Goal: Navigation & Orientation: Understand site structure

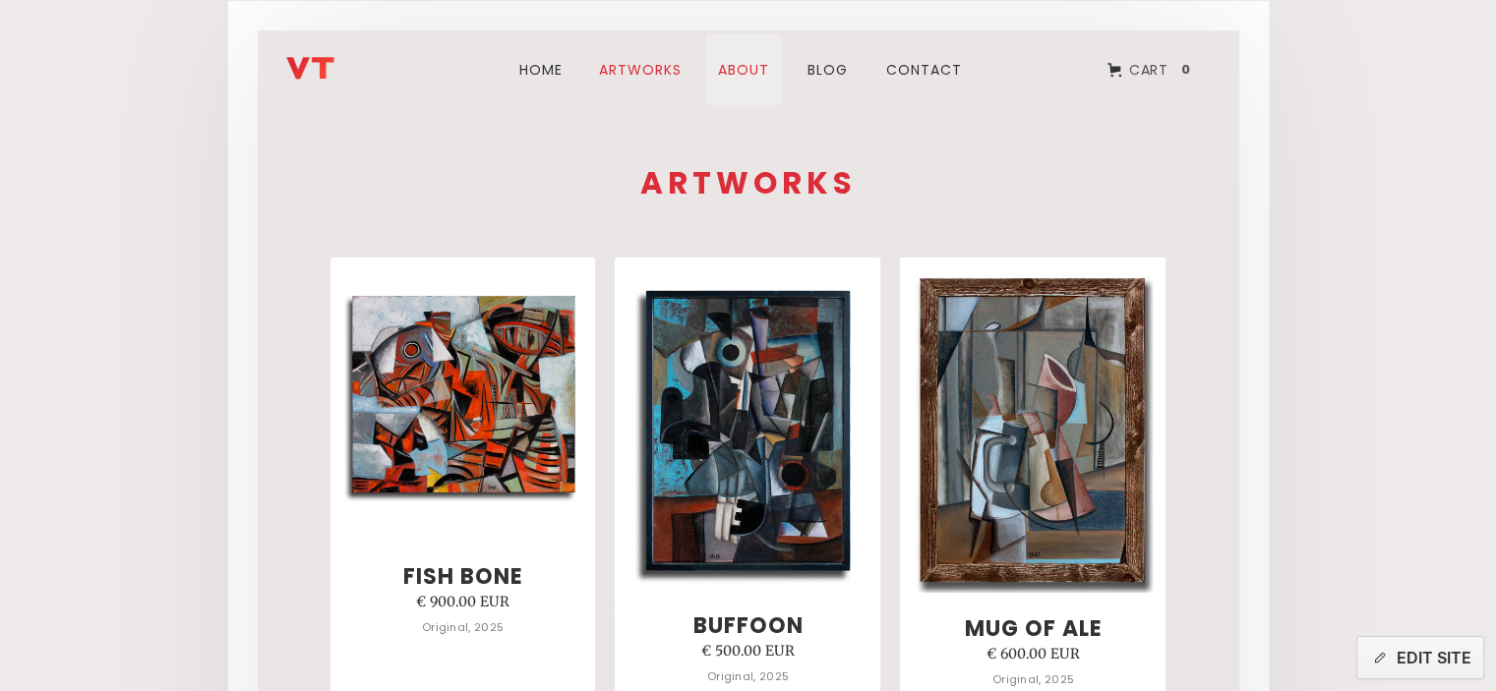
click at [756, 78] on link "about" at bounding box center [743, 69] width 75 height 71
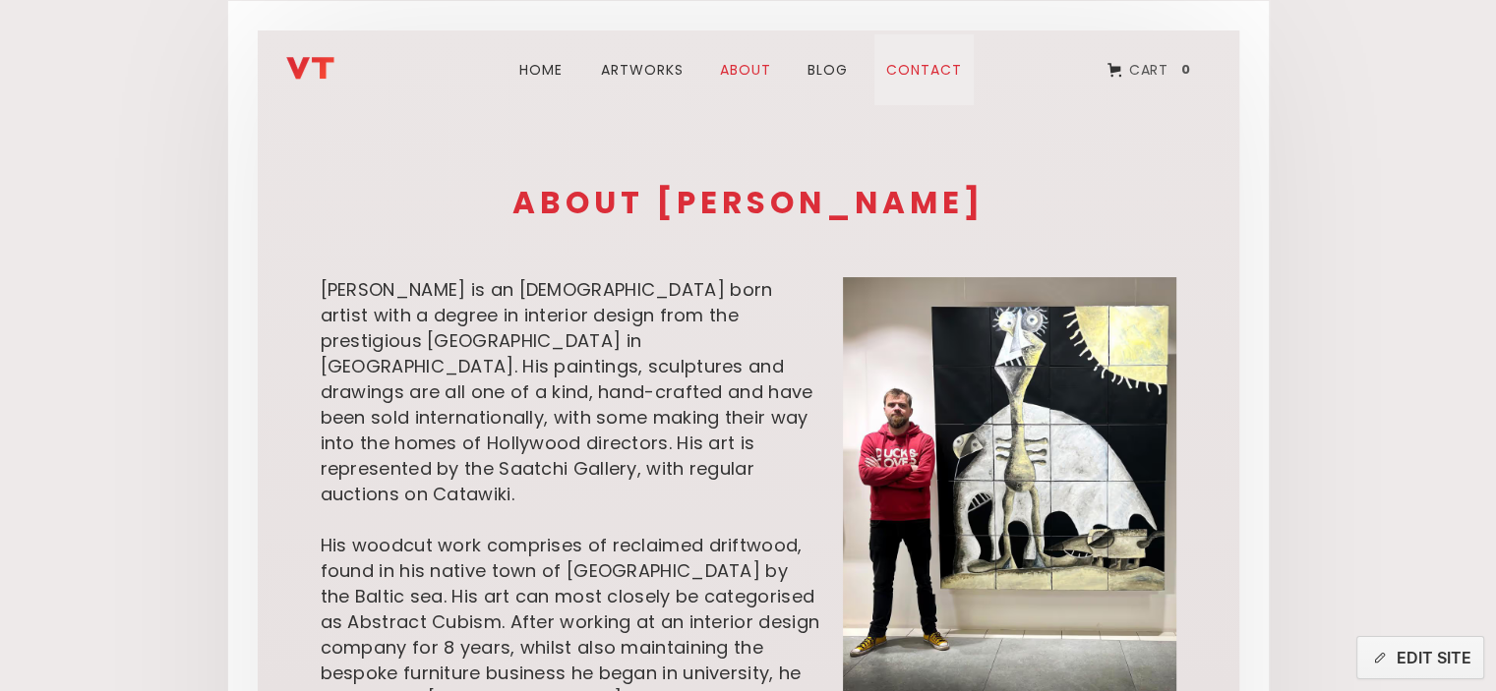
click at [915, 80] on link "Contact" at bounding box center [923, 69] width 99 height 71
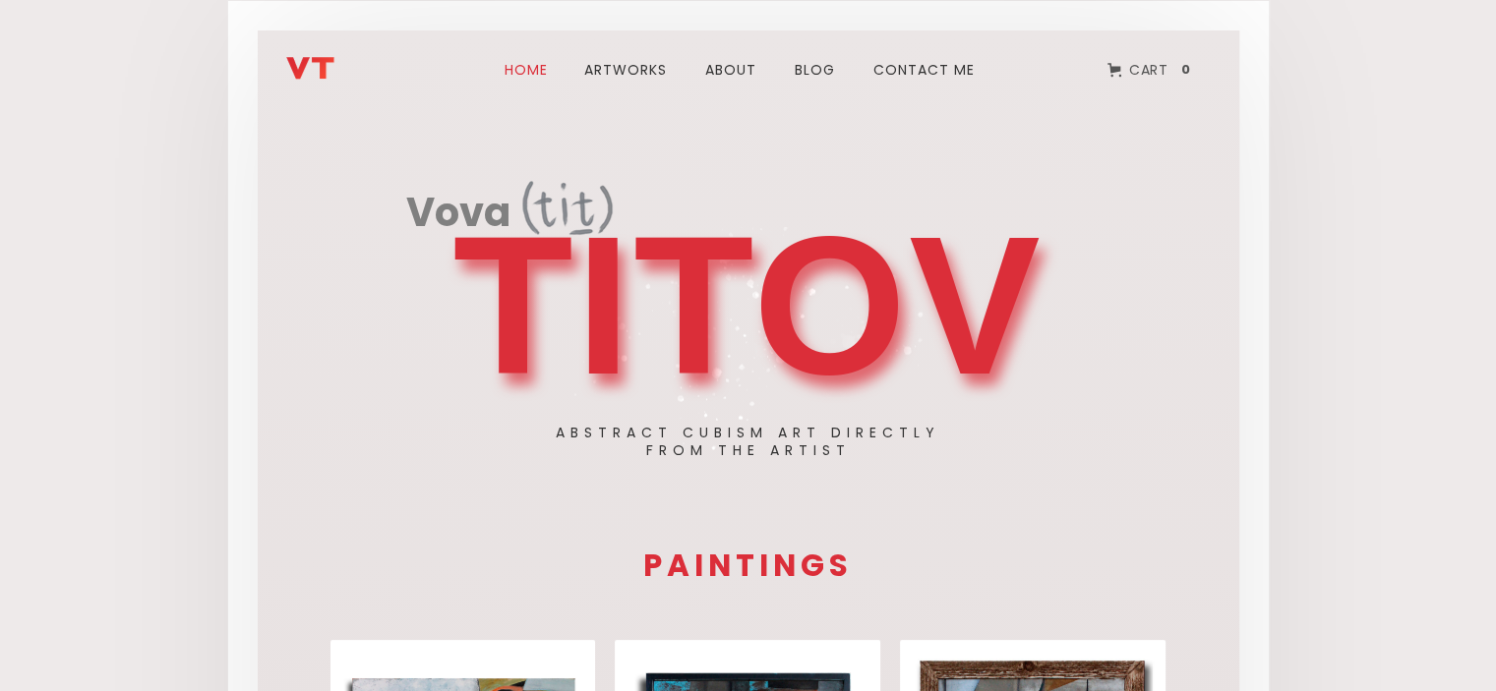
click at [813, 70] on link "blog" at bounding box center [815, 69] width 64 height 71
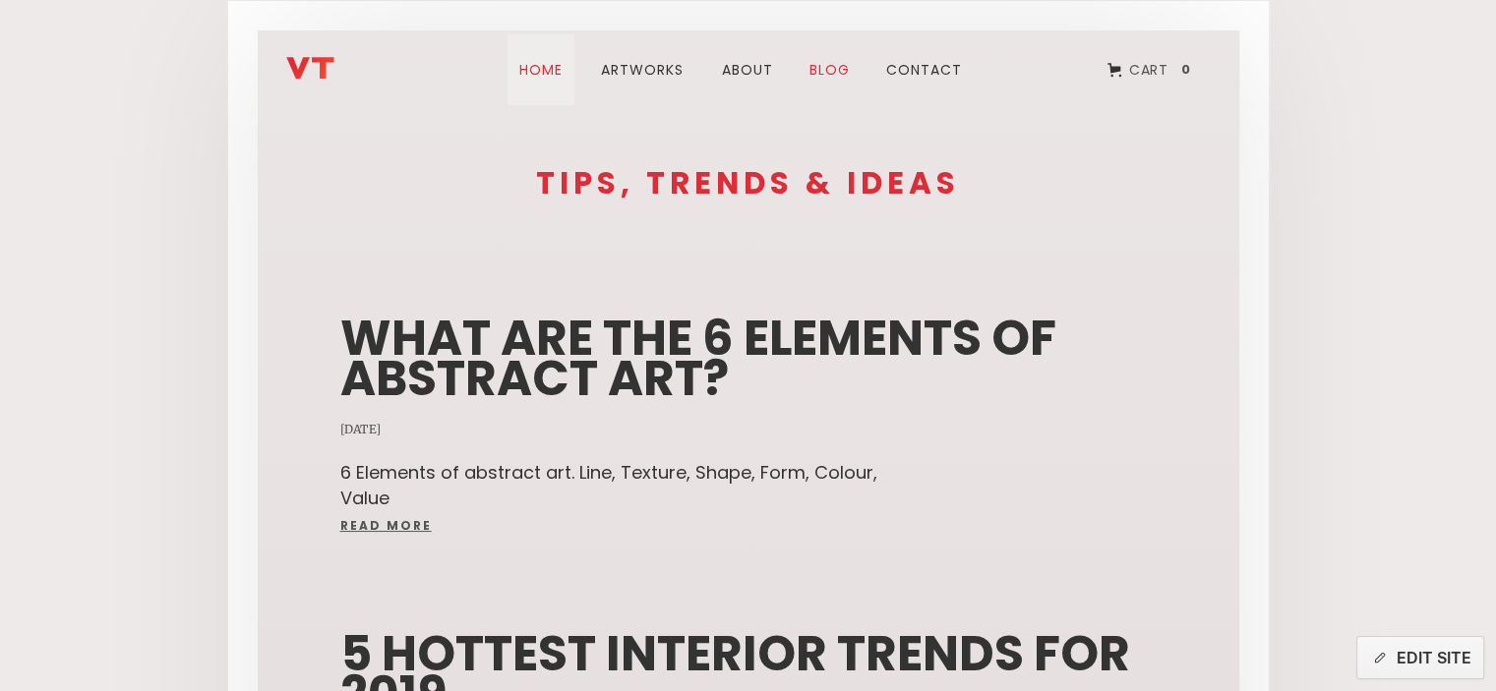
click at [558, 58] on link "Home" at bounding box center [541, 69] width 67 height 71
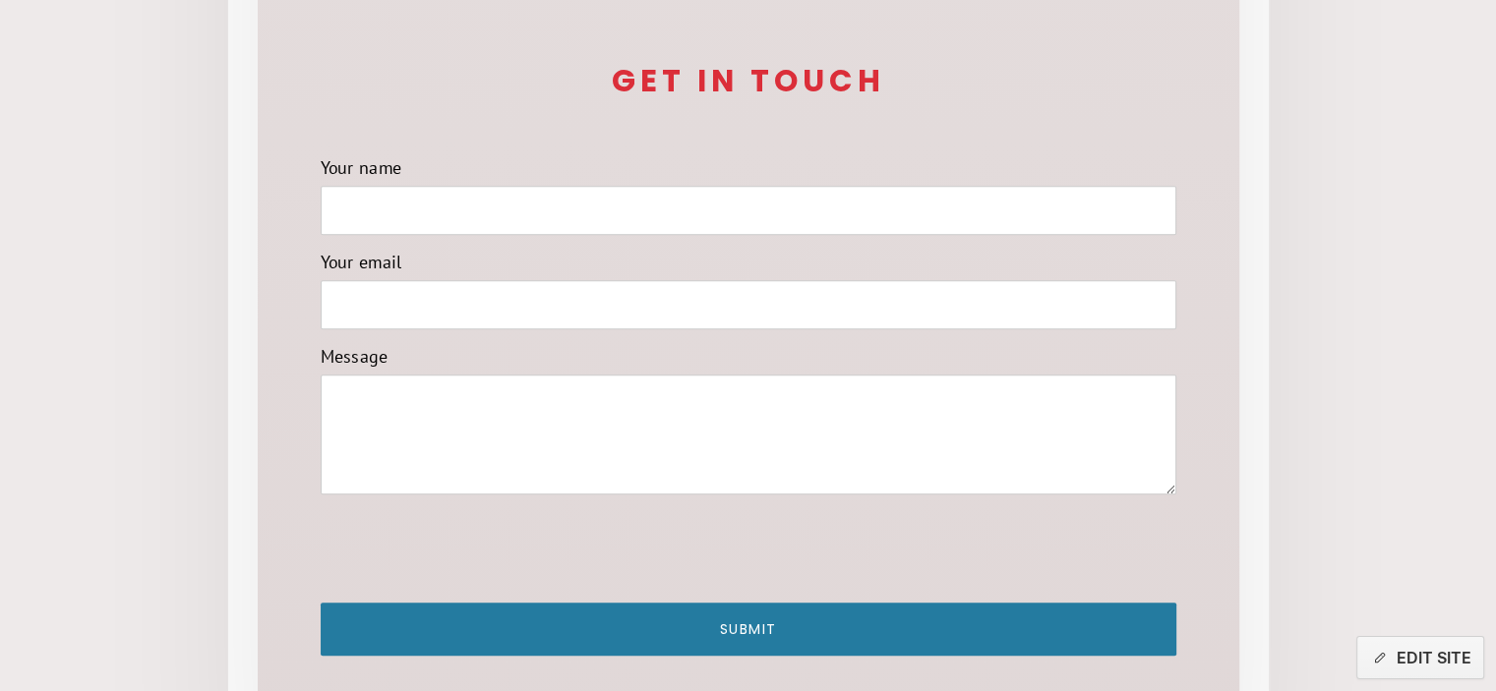
scroll to position [2038, 0]
